Goal: Find contact information: Find contact information

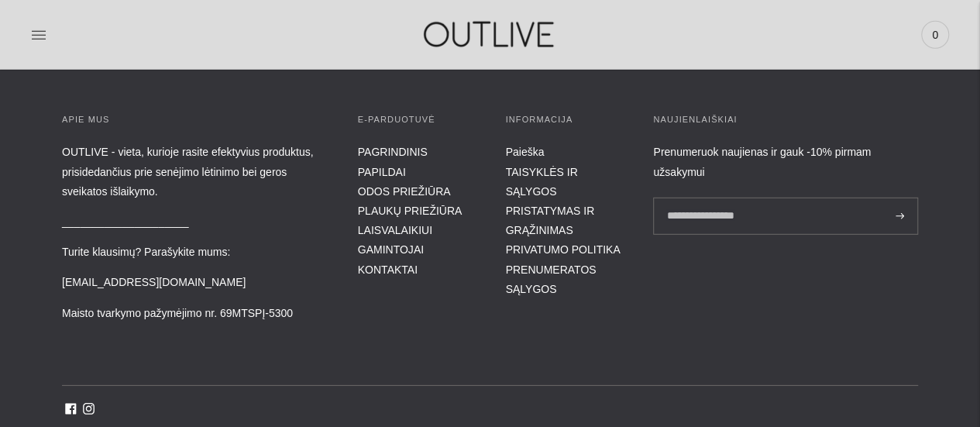
scroll to position [5095, 0]
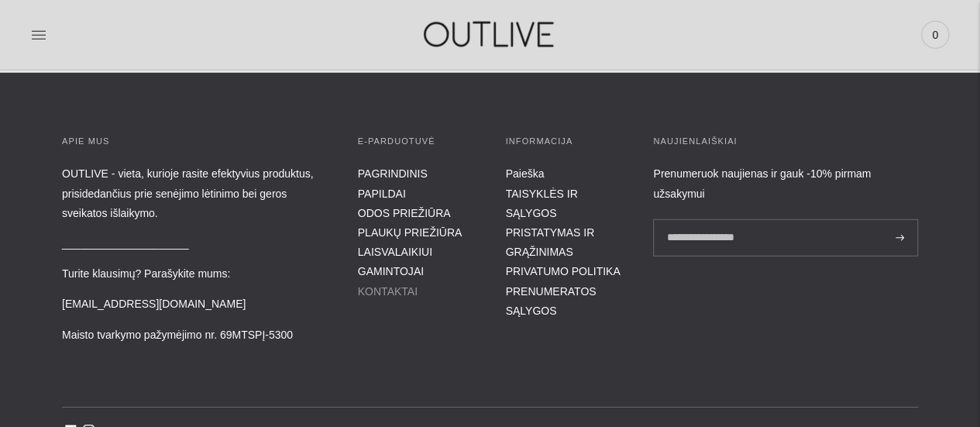
click at [397, 290] on link "KONTAKTAI" at bounding box center [388, 291] width 60 height 12
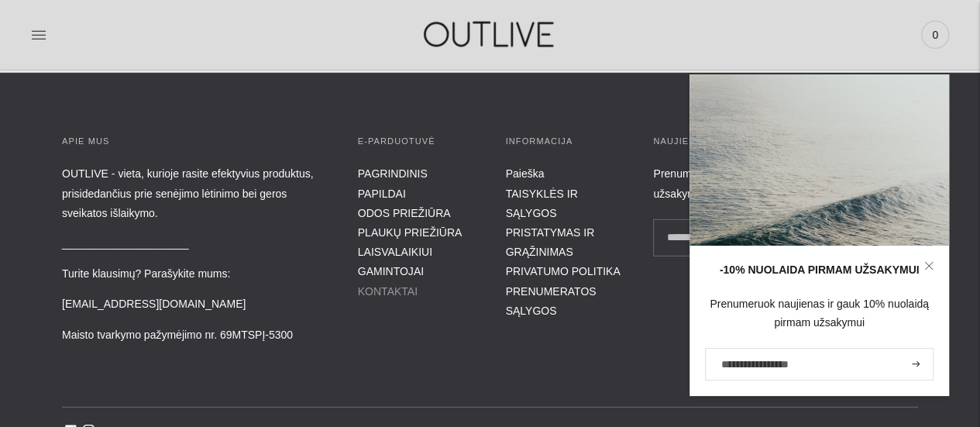
scroll to position [5074, 0]
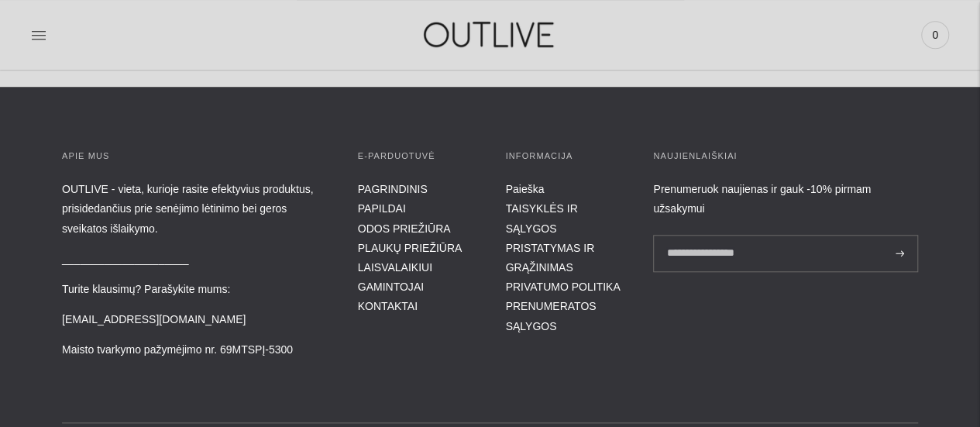
scroll to position [612, 0]
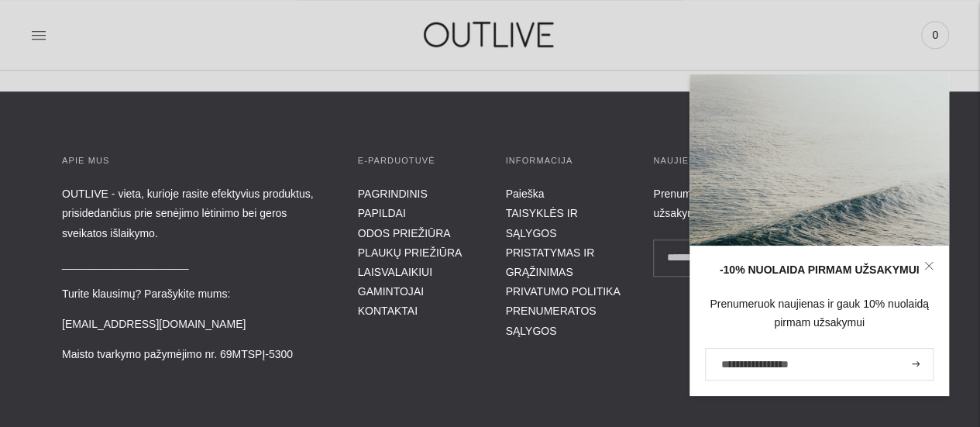
click at [933, 264] on link at bounding box center [929, 266] width 40 height 40
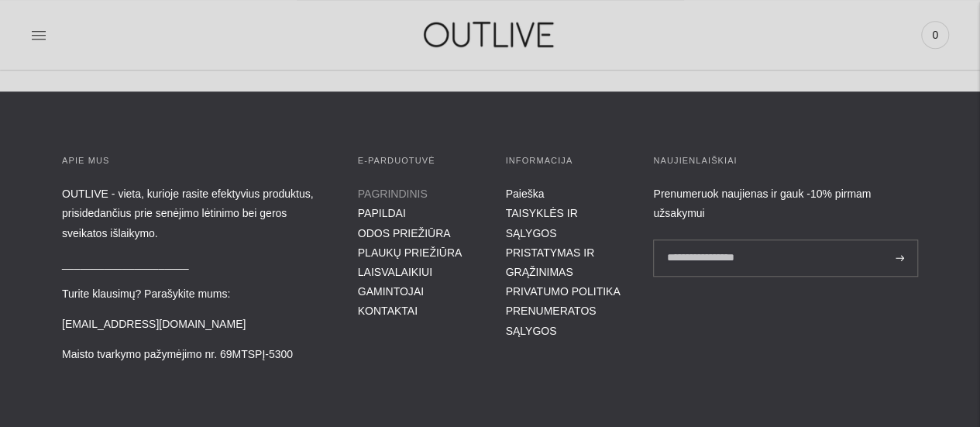
click at [397, 188] on link "PAGRINDINIS" at bounding box center [393, 194] width 70 height 12
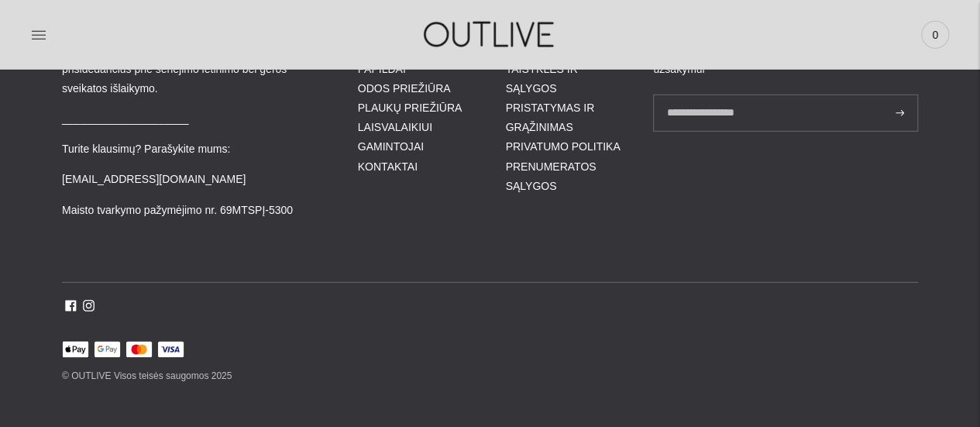
scroll to position [5102, 0]
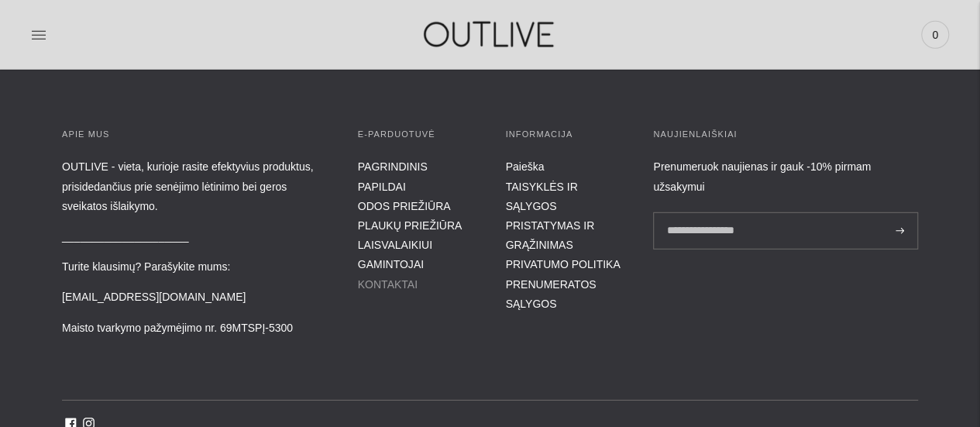
click at [401, 284] on link "KONTAKTAI" at bounding box center [388, 284] width 60 height 12
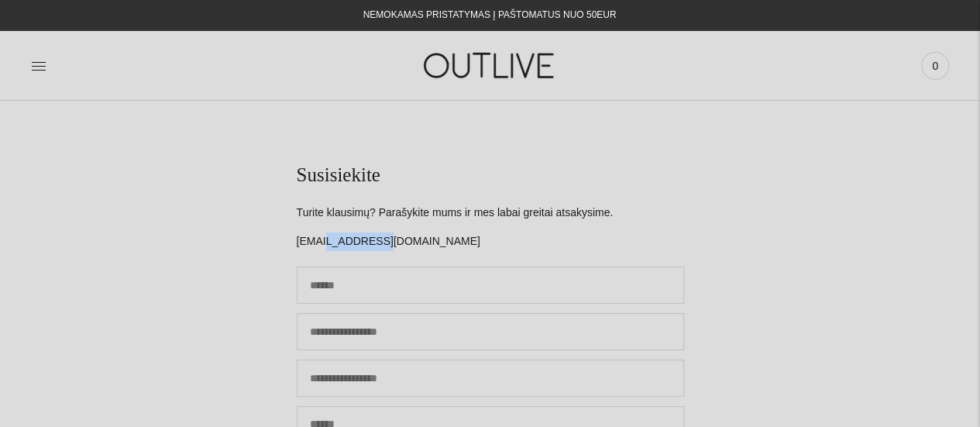
drag, startPoint x: 372, startPoint y: 242, endPoint x: 327, endPoint y: 244, distance: 45.0
click at [327, 244] on p "[EMAIL_ADDRESS][DOMAIN_NAME]" at bounding box center [491, 242] width 388 height 19
copy p "outlive.lt"
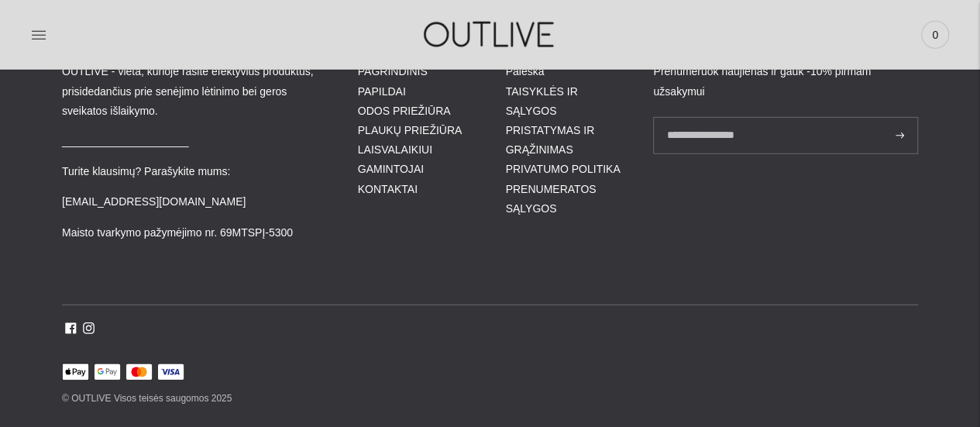
scroll to position [5029, 0]
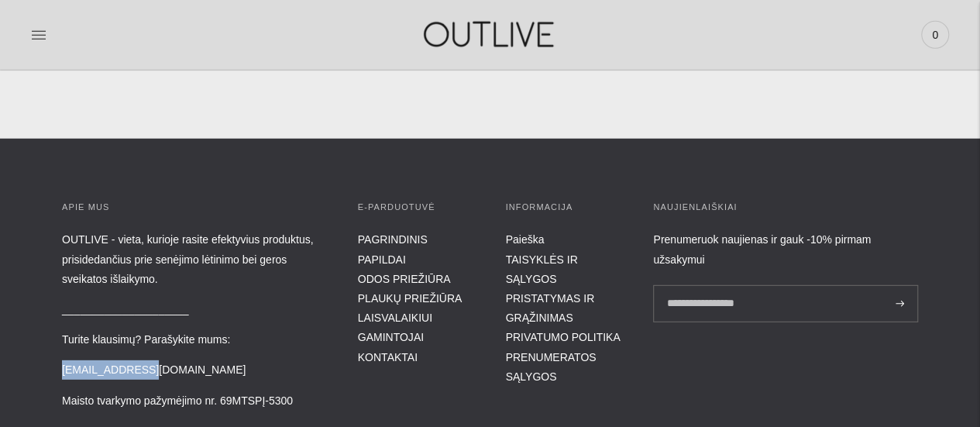
drag, startPoint x: 155, startPoint y: 364, endPoint x: 59, endPoint y: 363, distance: 96.1
click at [59, 363] on div "APIE MUS OUTLIVE - vieta, kurioje rasite efektyvius produktus, prisidedančius p…" at bounding box center [490, 388] width 980 height 377
copy p "[EMAIL_ADDRESS][DOMAIN_NAME]"
